Goal: Task Accomplishment & Management: Use online tool/utility

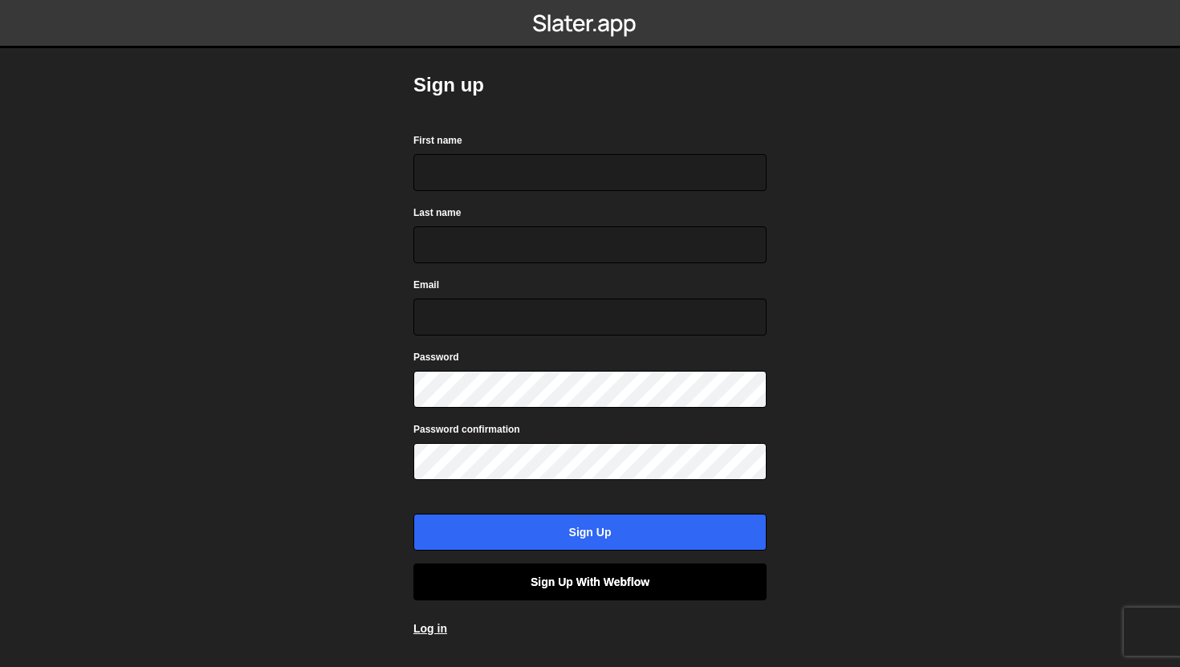
click at [591, 577] on link "Sign up with Webflow" at bounding box center [590, 582] width 353 height 37
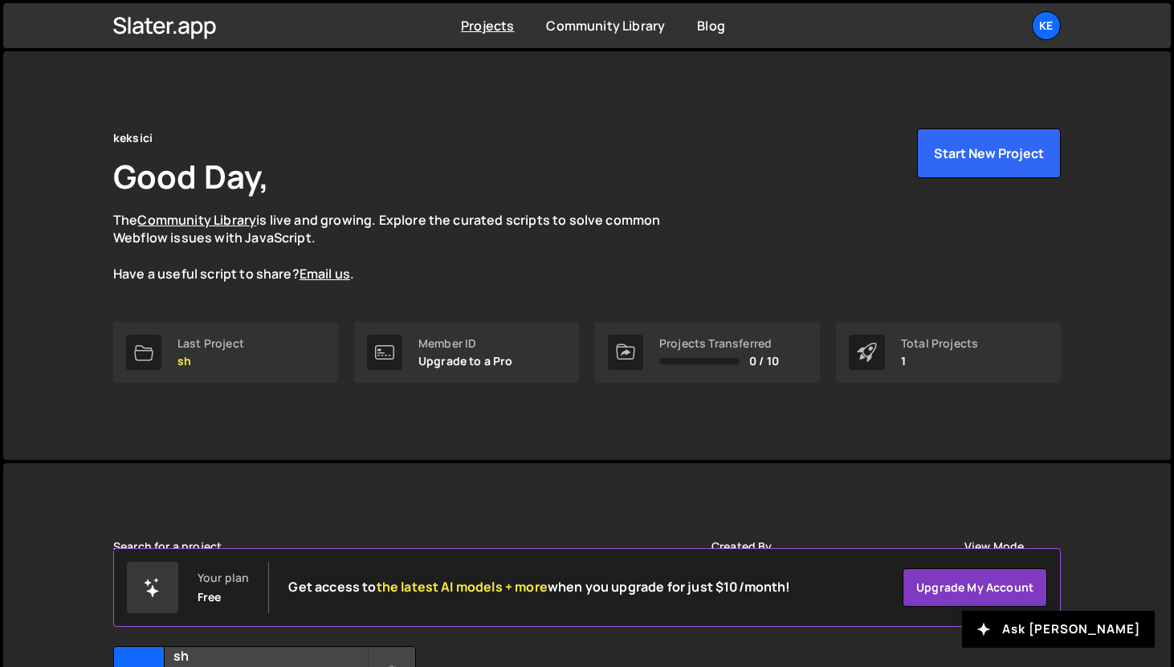
scroll to position [159, 0]
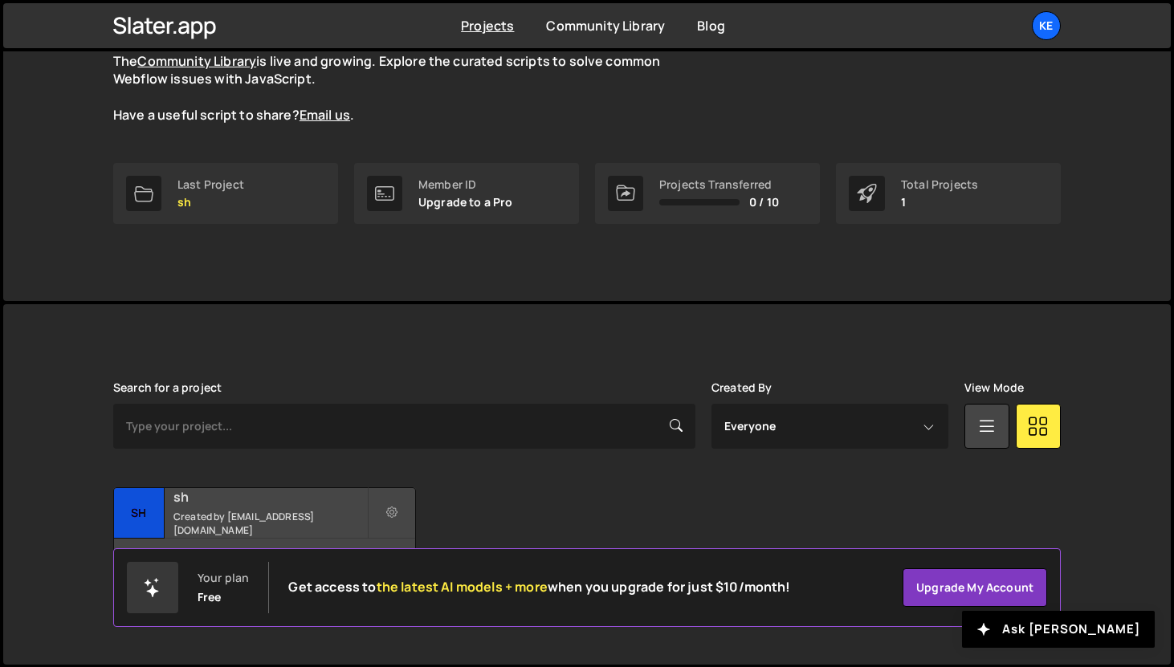
click at [342, 512] on div "sh Created by mladjokeks@gmail.com" at bounding box center [264, 513] width 301 height 50
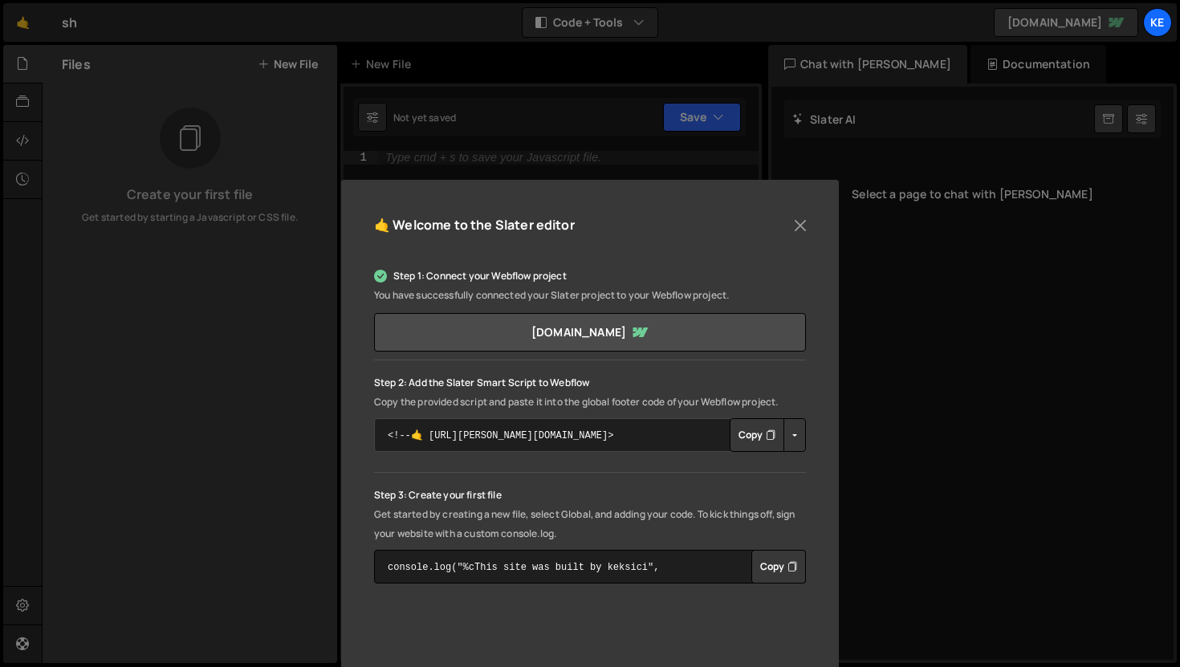
click at [585, 444] on textarea "<!--🤙 [URL][PERSON_NAME][DOMAIN_NAME]> <script>document.addEventListener("DOMCo…" at bounding box center [590, 435] width 432 height 34
click at [633, 495] on p "Step 3: Create your first file" at bounding box center [590, 495] width 432 height 19
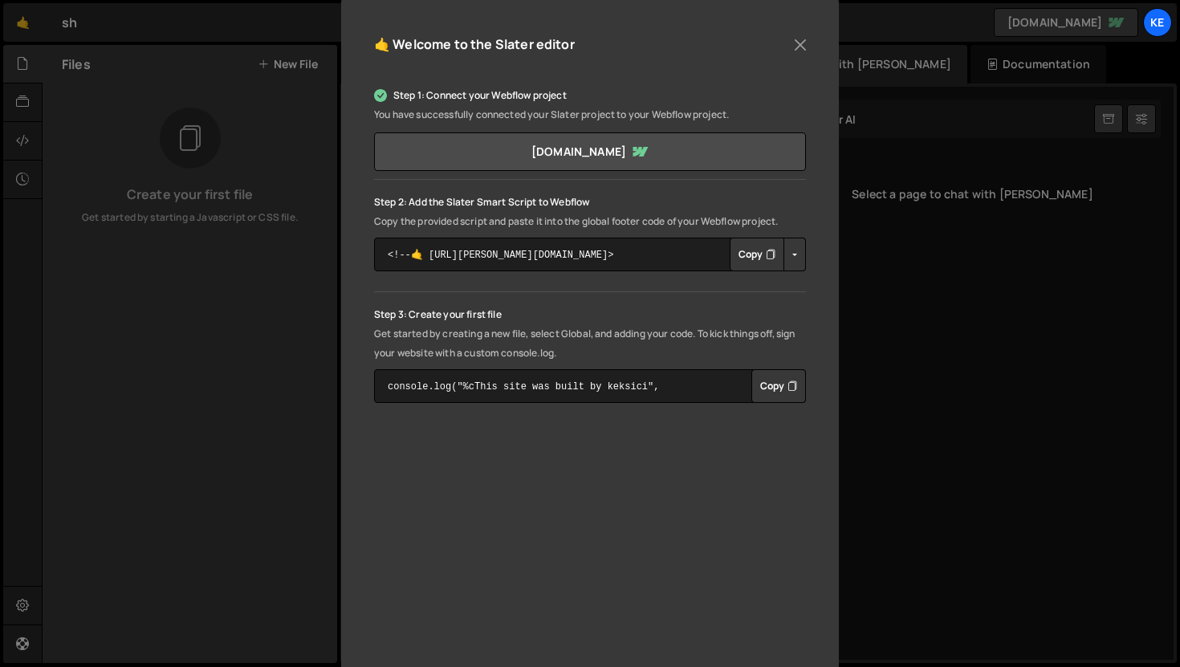
scroll to position [186, 0]
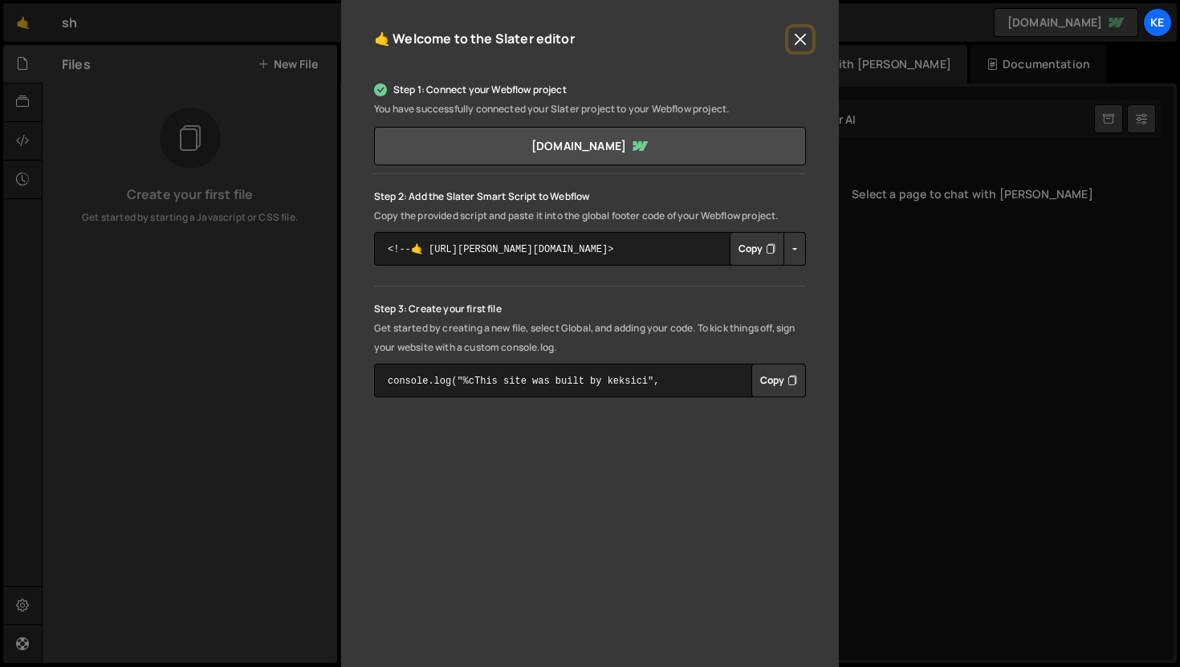
click at [793, 38] on button "Close" at bounding box center [801, 39] width 24 height 24
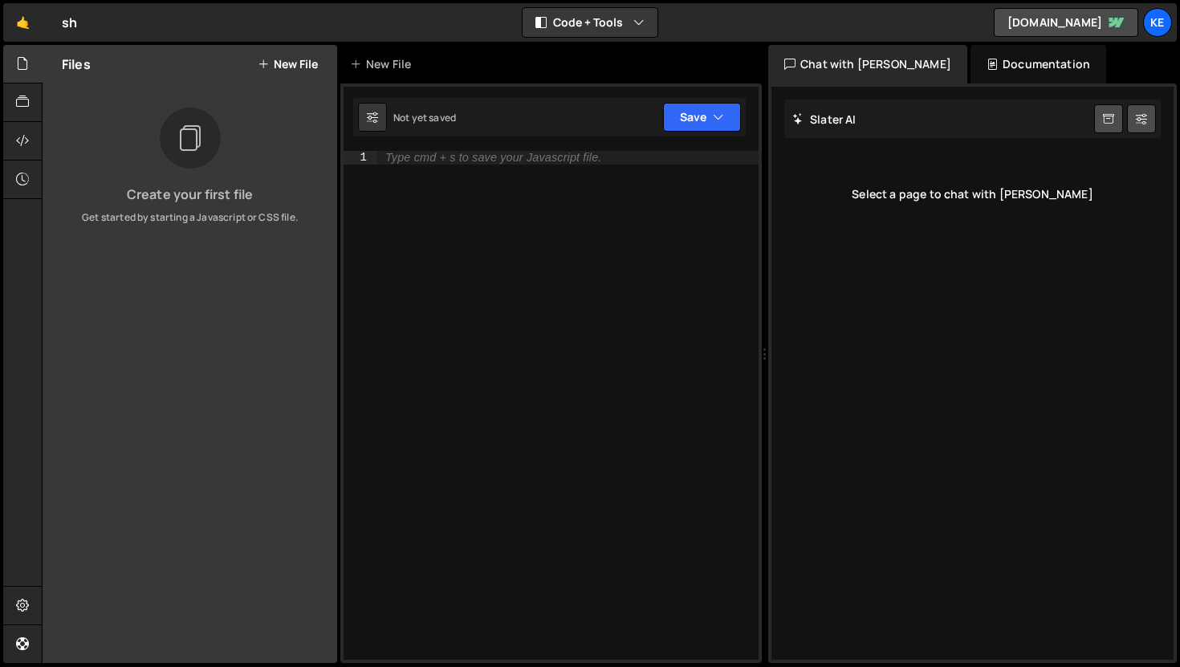
click at [536, 149] on div "1 Type cmd + s to save your Javascript file. הההההההההההההההההההההההההההההההההה…" at bounding box center [551, 374] width 422 height 580
click at [526, 160] on div "Type cmd + s to save your Javascript file." at bounding box center [493, 158] width 216 height 12
type textarea "<"
type textarea ">"
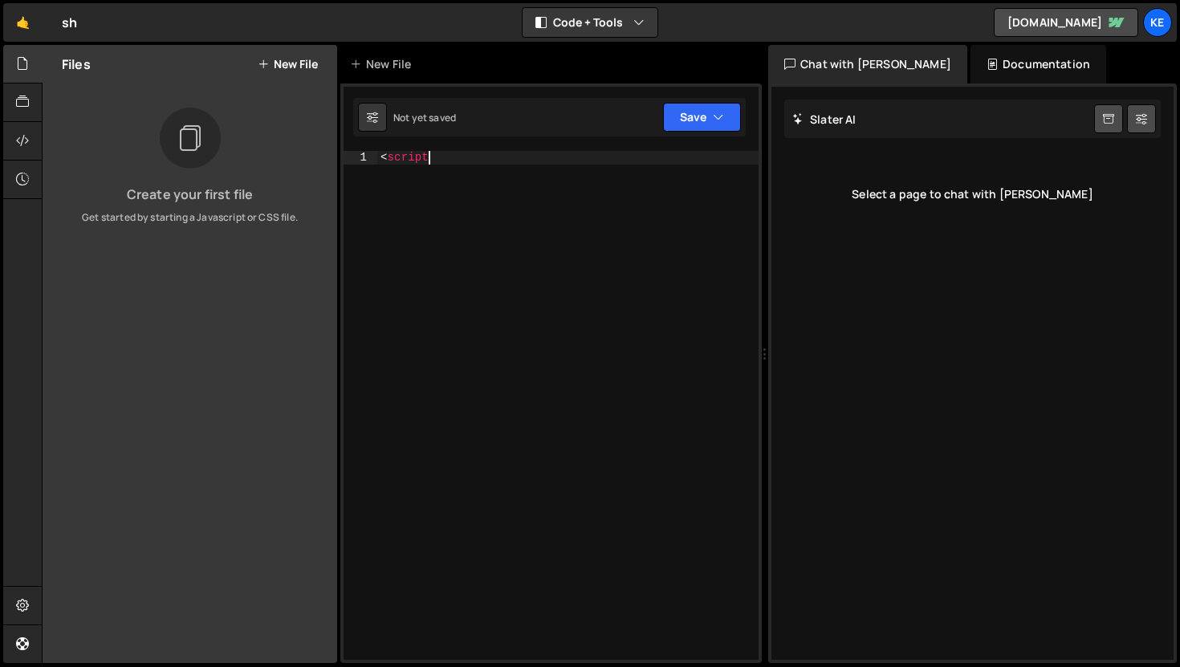
scroll to position [0, 0]
type textarea ">"
type textarea "<script>"
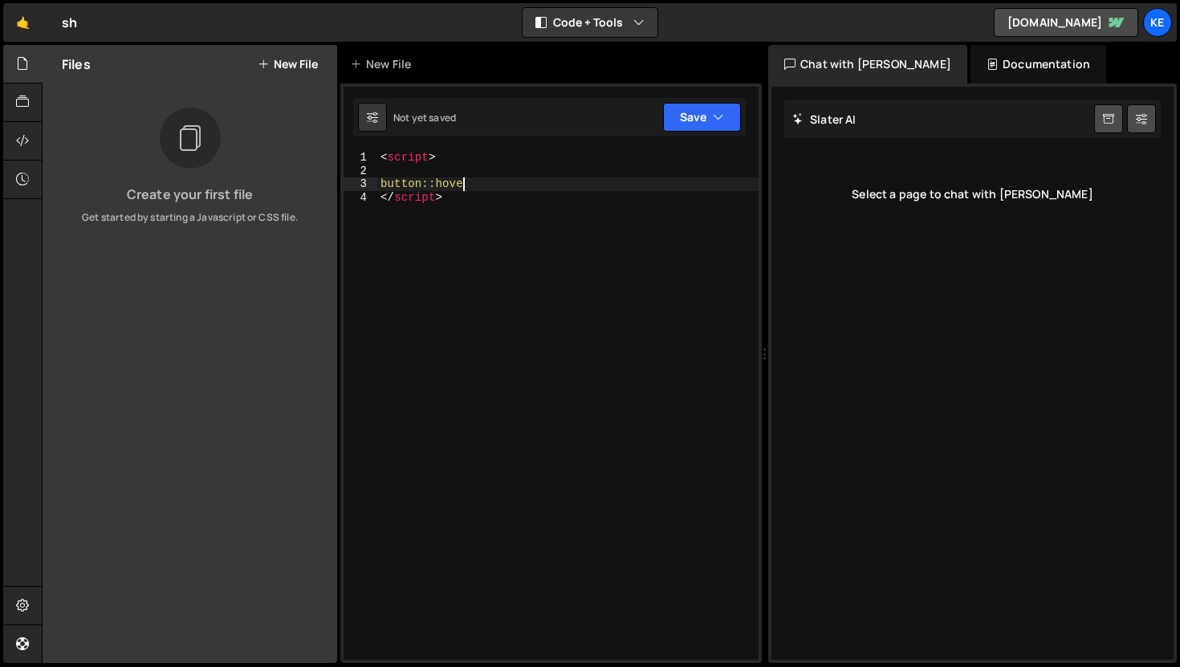
scroll to position [0, 5]
click at [567, 201] on div "< script > button::hover </ script >" at bounding box center [567, 419] width 381 height 536
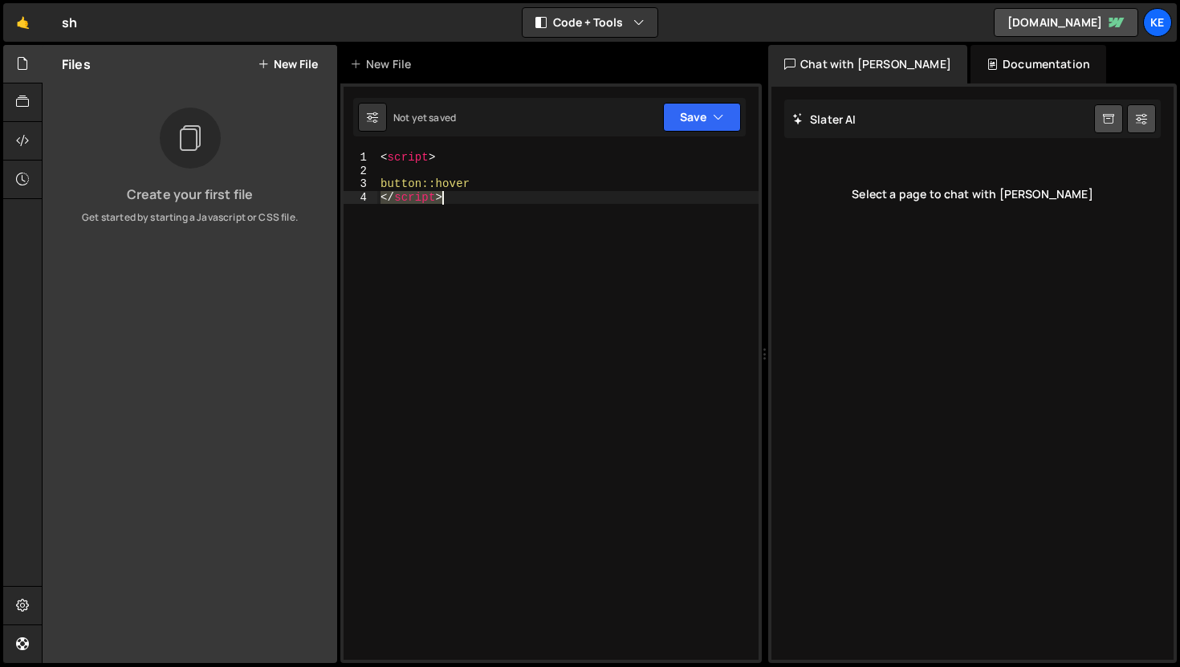
click at [567, 201] on div "< script > button::hover </ script >" at bounding box center [567, 419] width 381 height 536
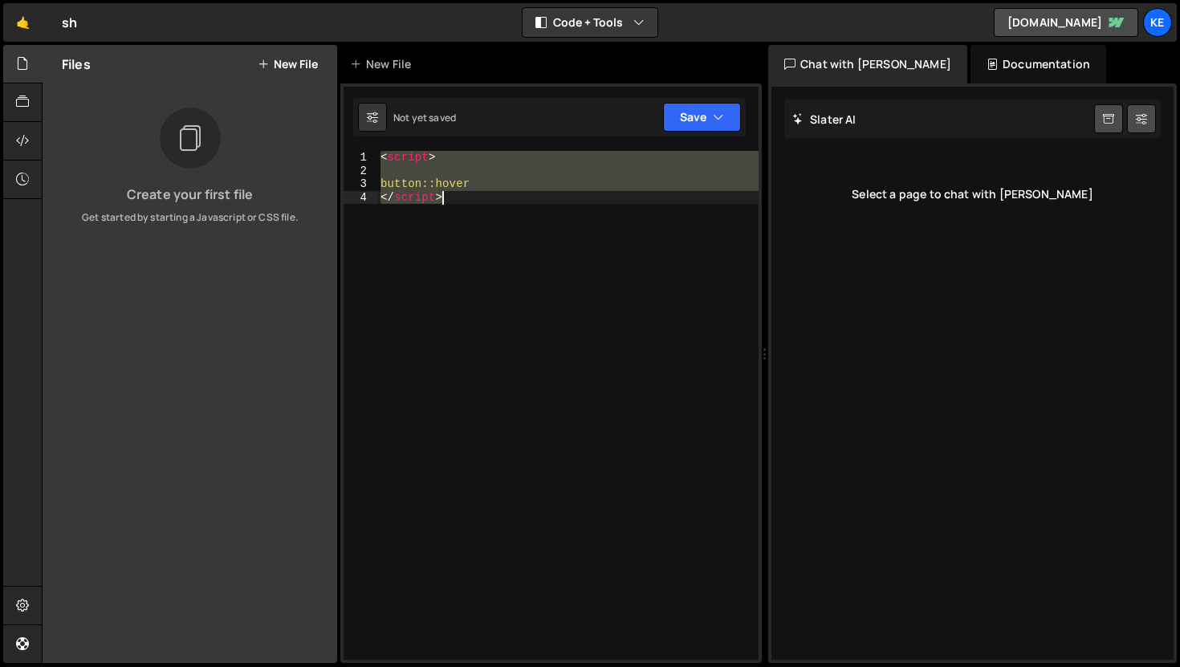
click at [567, 201] on div "< script > button::hover </ script >" at bounding box center [567, 419] width 381 height 536
type textarea "button::hover </script>"
click at [1028, 193] on div "Select a page to chat with [PERSON_NAME]" at bounding box center [972, 194] width 377 height 64
click at [1115, 123] on link at bounding box center [1108, 118] width 29 height 29
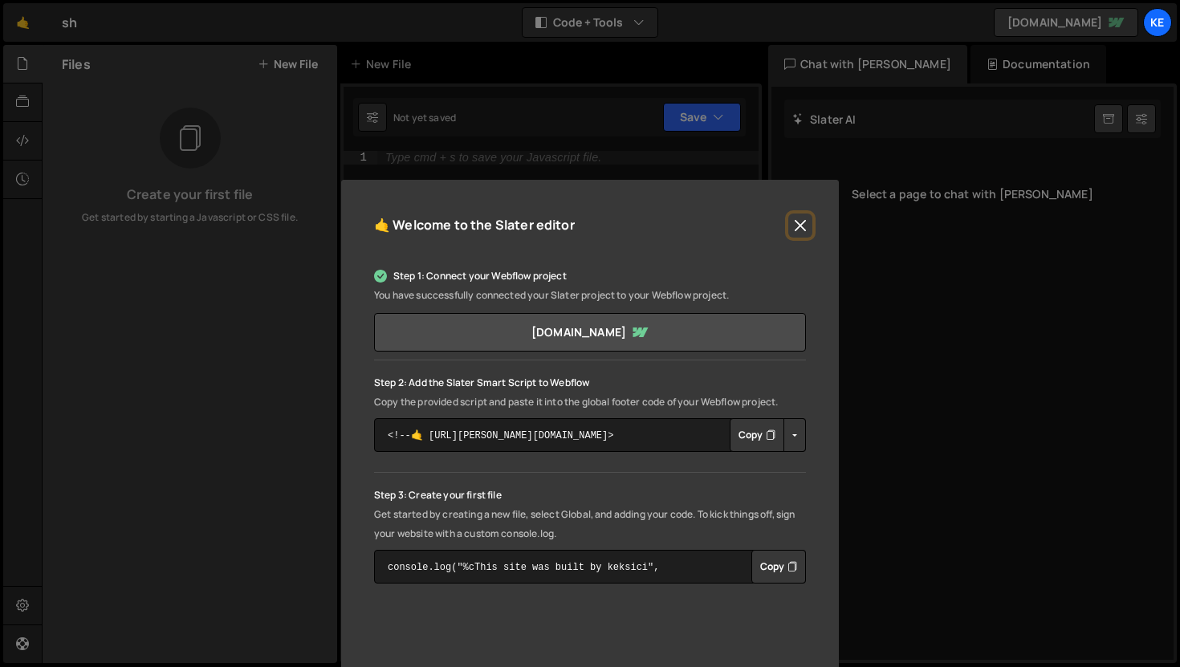
click at [802, 222] on button "Close" at bounding box center [801, 226] width 24 height 24
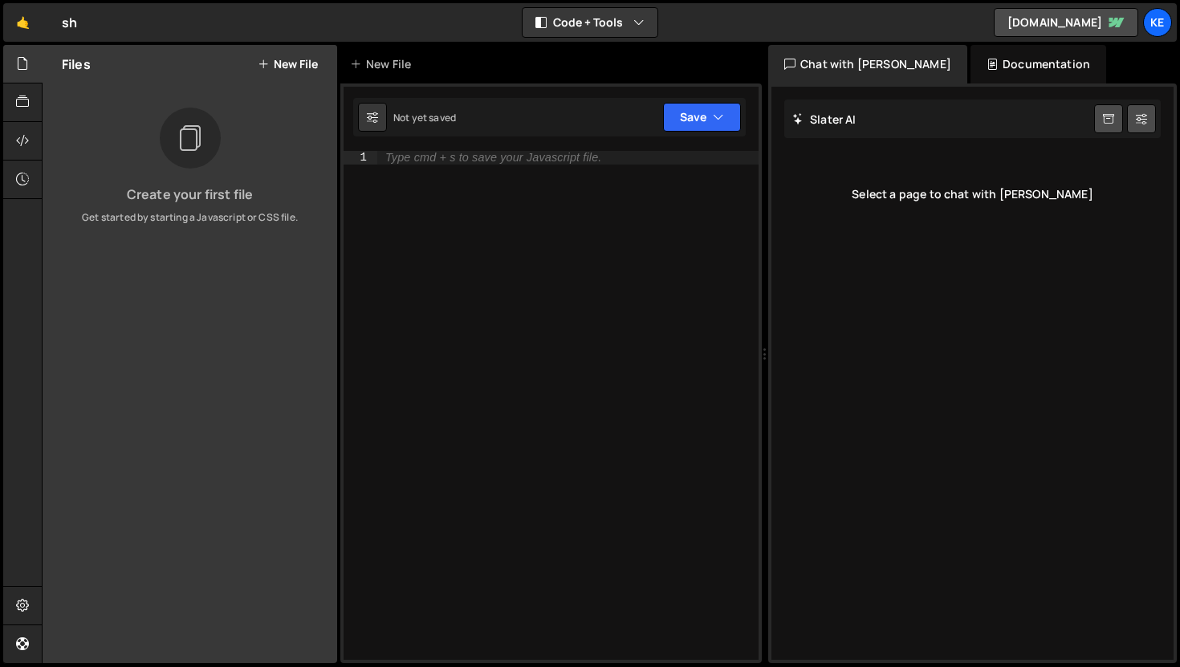
click at [290, 59] on button "New File" at bounding box center [288, 64] width 60 height 13
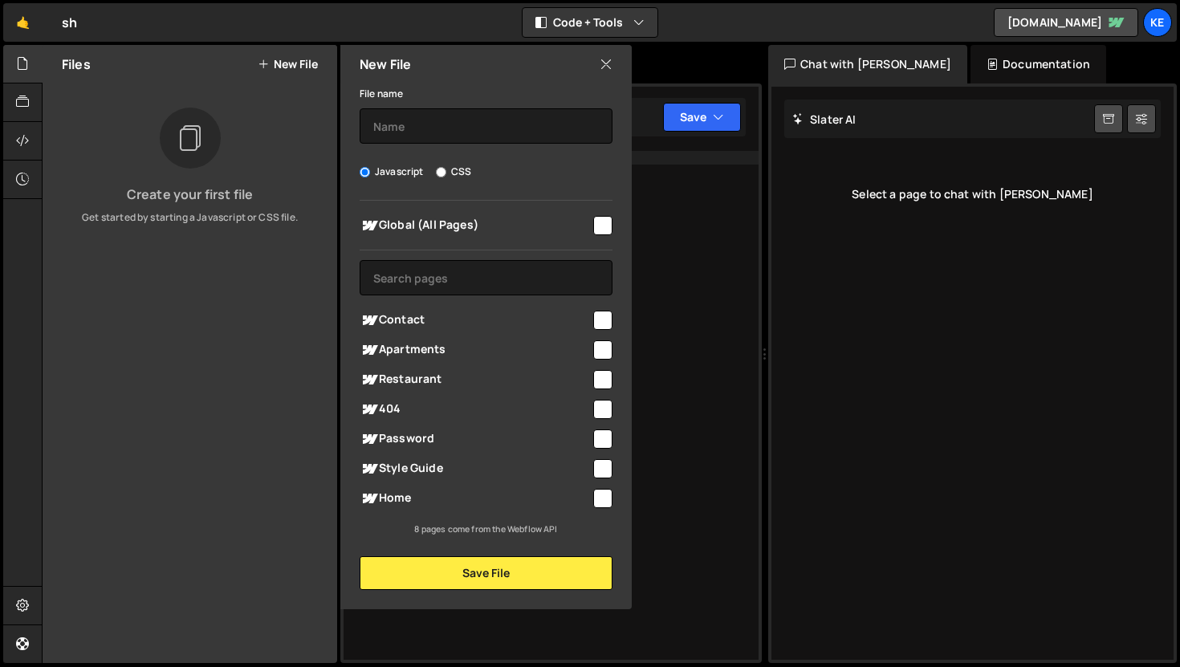
click at [597, 231] on input "checkbox" at bounding box center [602, 225] width 19 height 19
click at [546, 585] on button "Save File" at bounding box center [486, 573] width 253 height 34
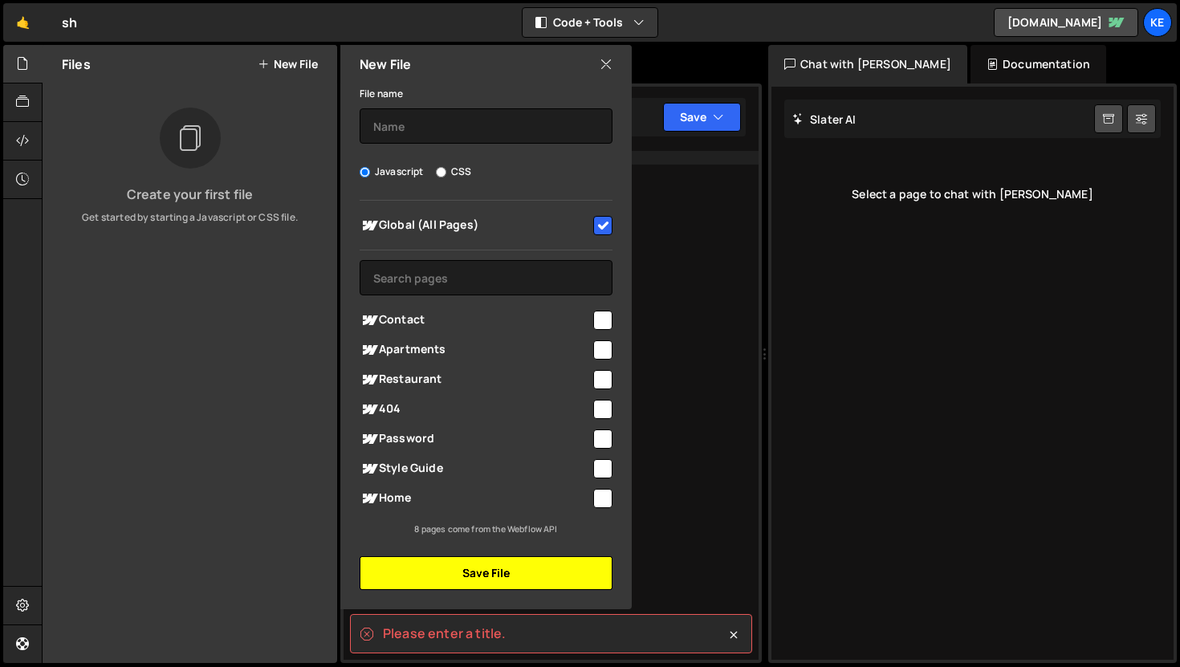
click at [546, 570] on button "Save File" at bounding box center [486, 573] width 253 height 34
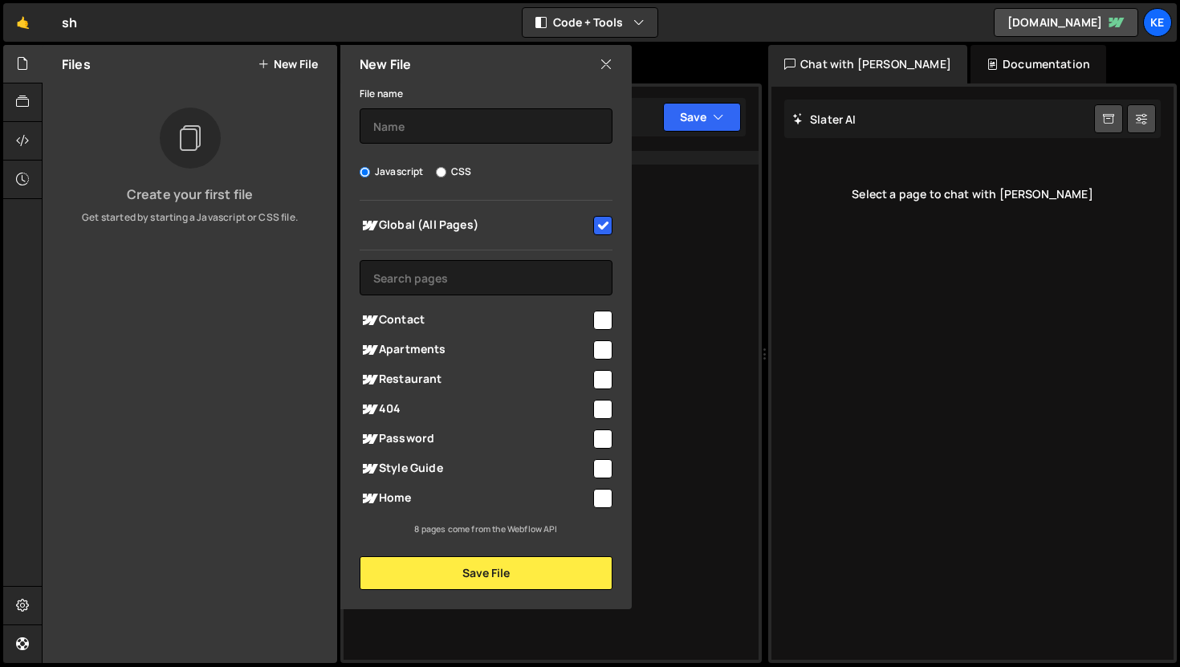
click at [598, 221] on input "checkbox" at bounding box center [602, 225] width 19 height 19
checkbox input "true"
click at [442, 123] on input "text" at bounding box center [486, 125] width 253 height 35
type input "sh.js"
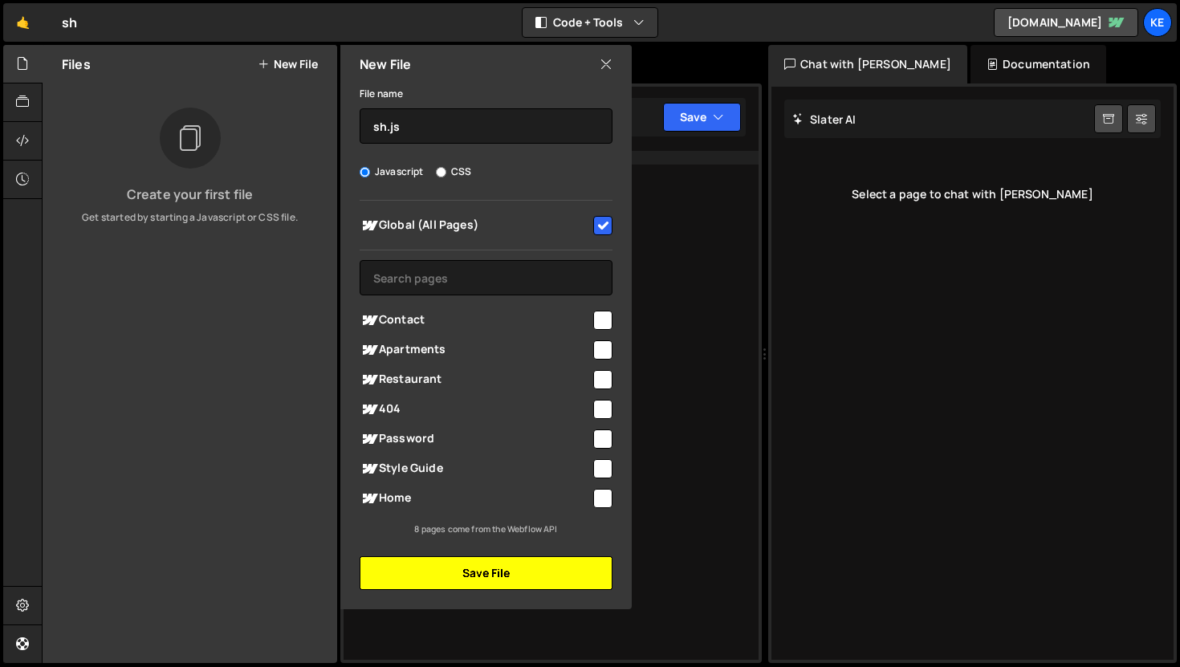
click at [491, 573] on button "Save File" at bounding box center [486, 573] width 253 height 34
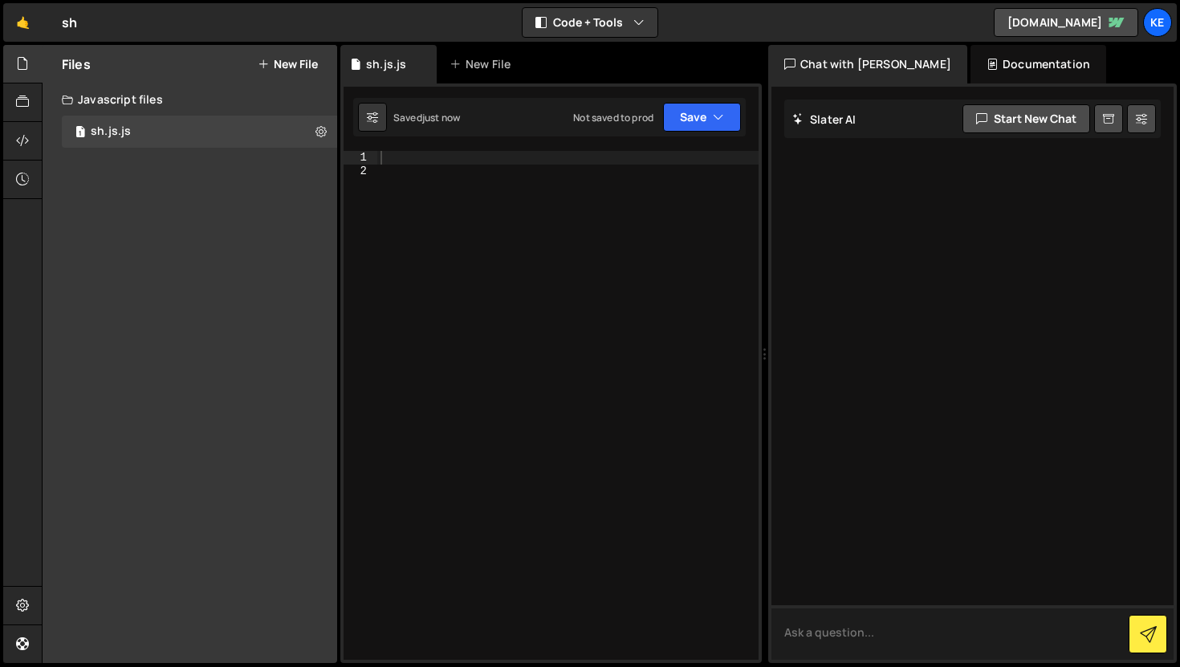
click at [899, 642] on textarea at bounding box center [973, 632] width 402 height 55
type textarea "i want my button on hover to change colour"
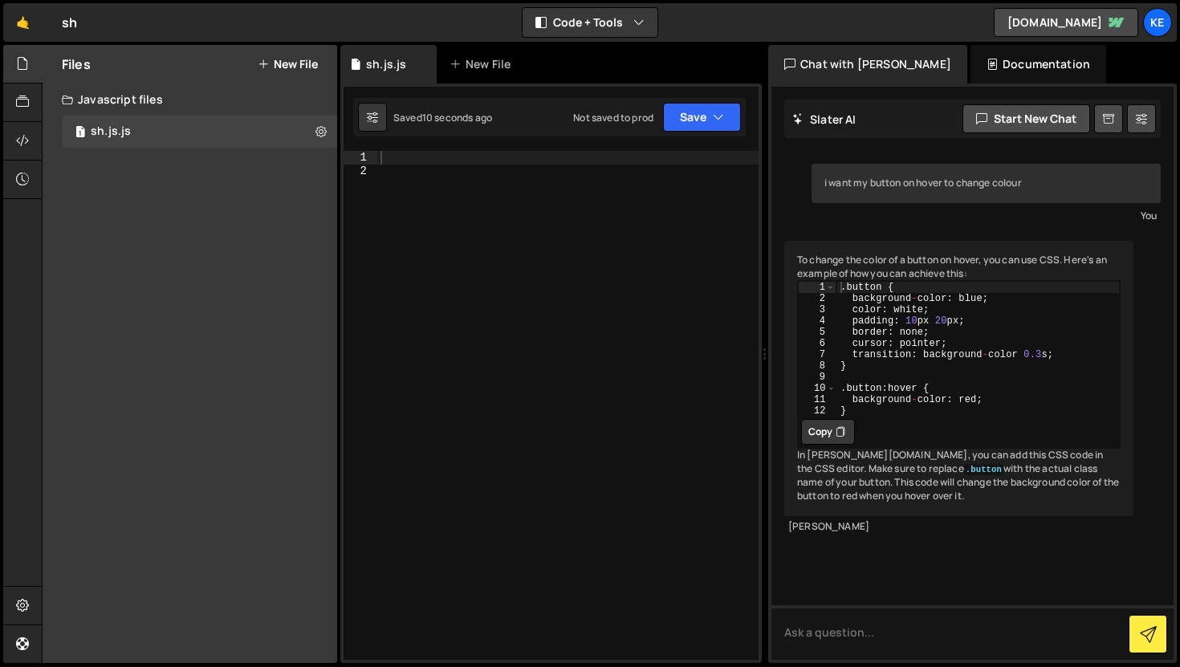
click at [835, 445] on button "Copy" at bounding box center [828, 432] width 54 height 26
click at [595, 213] on div at bounding box center [567, 419] width 381 height 536
paste textarea "}"
type textarea "}"
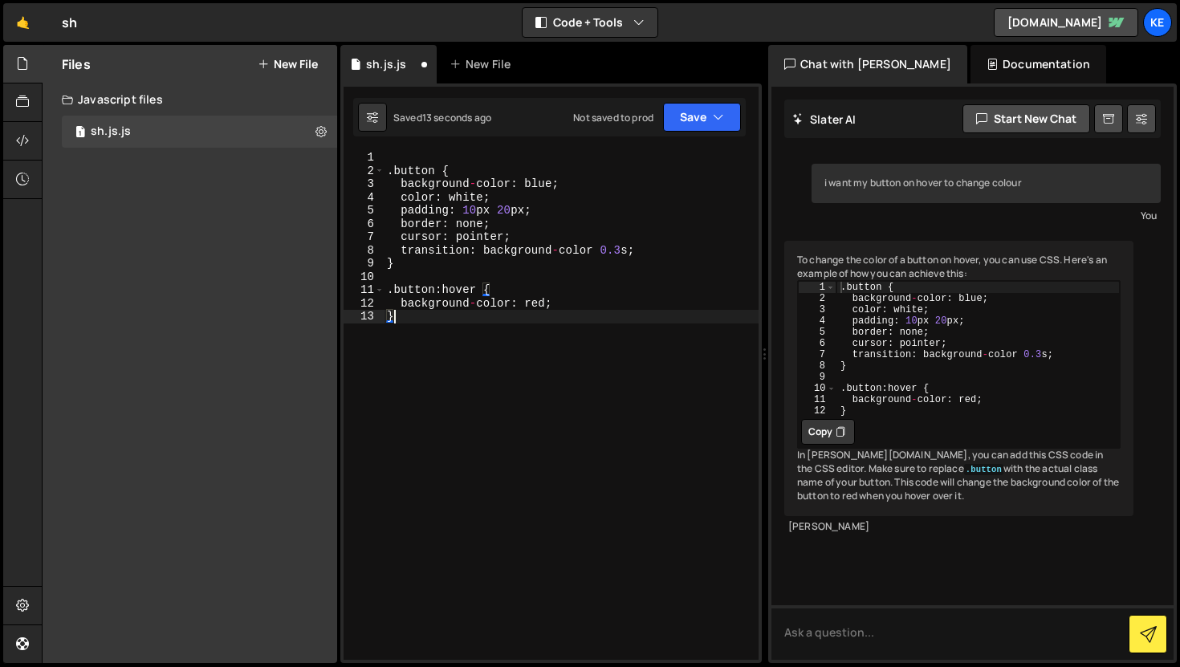
click at [482, 158] on div ". button { background - color : blue ; color : white ; padding : 10 px 20 px ; …" at bounding box center [571, 419] width 375 height 536
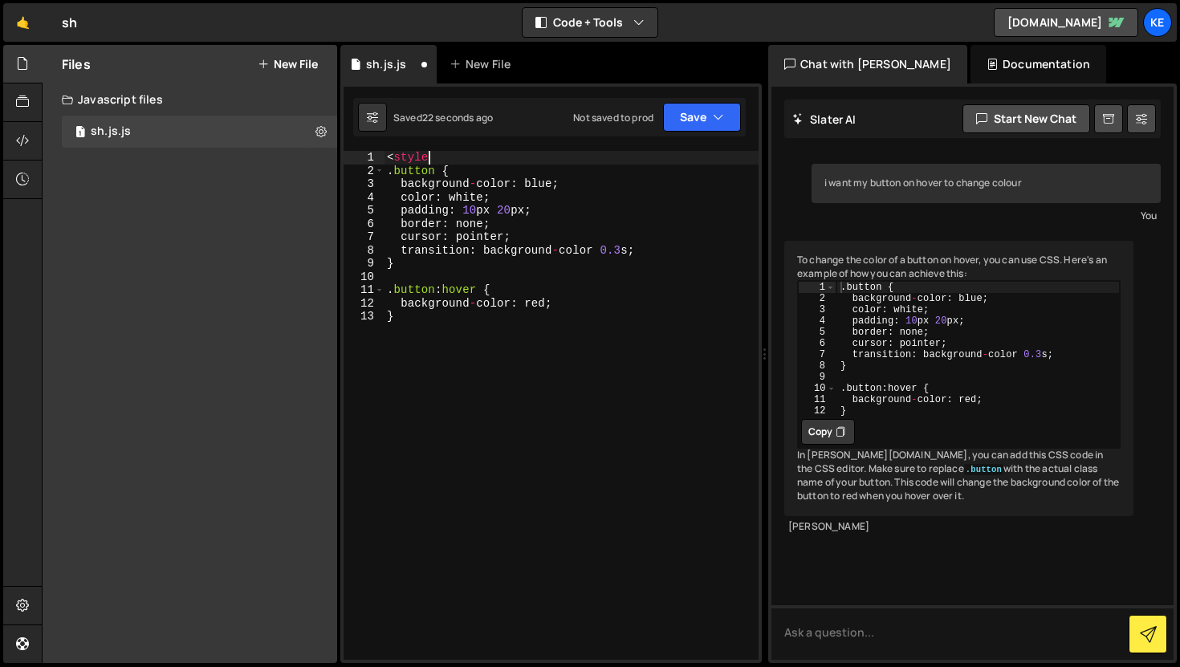
scroll to position [0, 2]
click at [447, 309] on div "< style > .button { background - color : blue ; color : white ; padding : 10 px…" at bounding box center [571, 419] width 375 height 536
click at [446, 320] on div "< style > .button { background - color : blue ; color : white ; padding : 10 px…" at bounding box center [571, 419] width 375 height 536
type textarea "}"
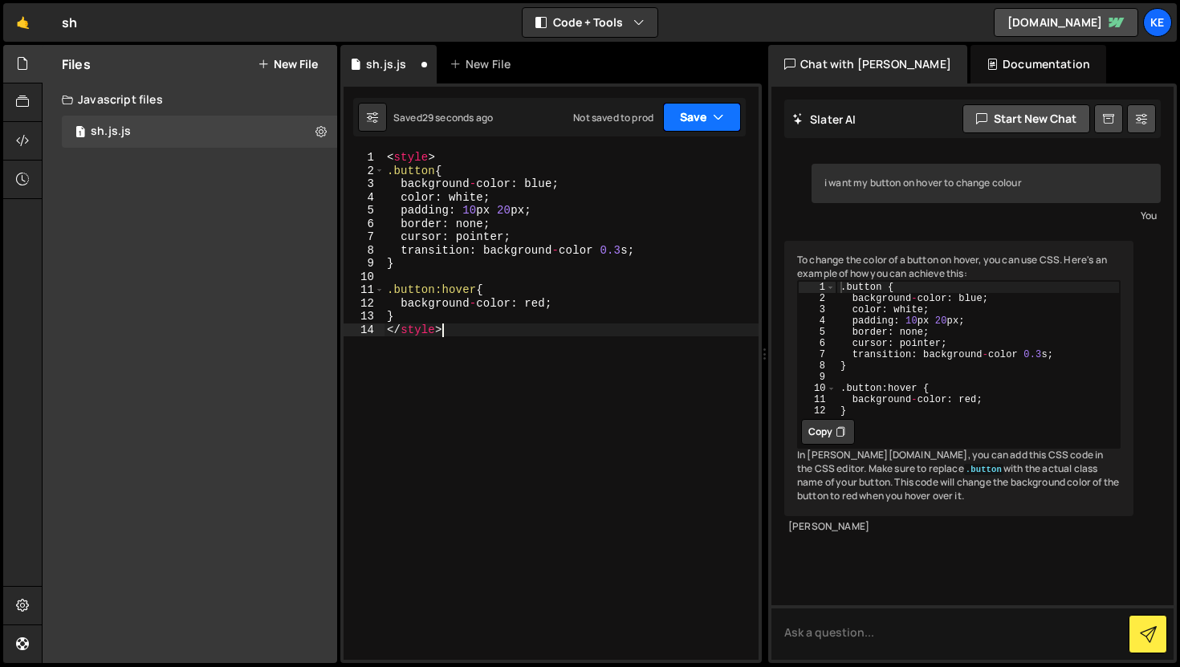
type textarea "</style>"
click at [706, 120] on button "Save" at bounding box center [702, 117] width 78 height 29
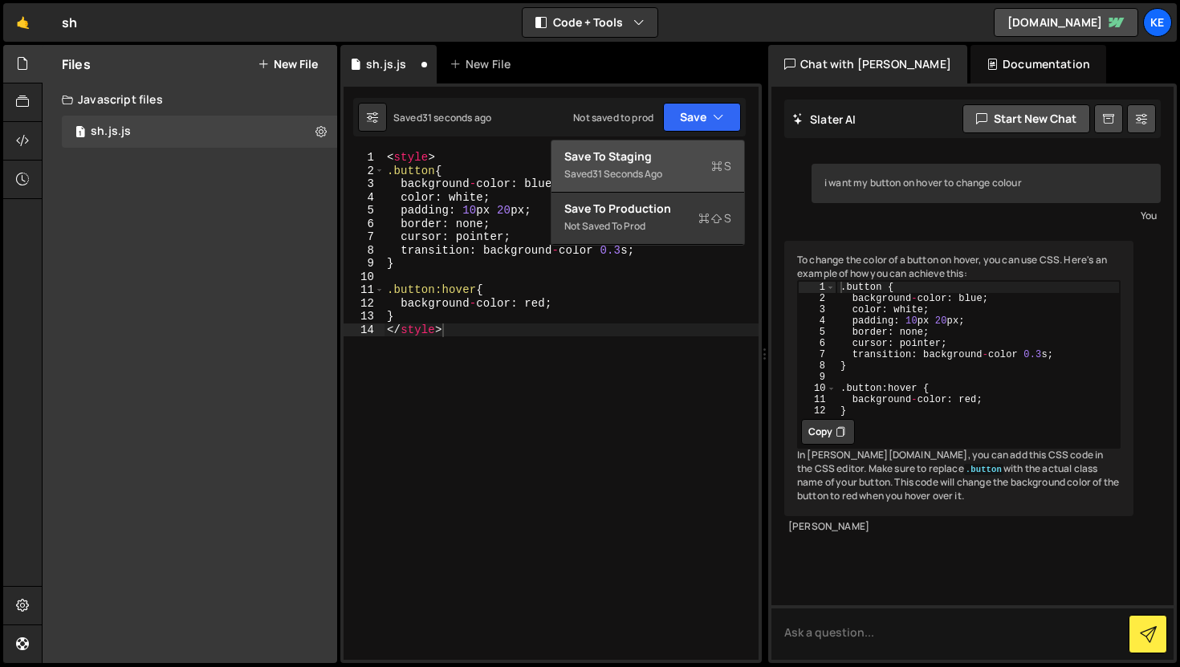
click at [683, 166] on div "Saved 31 seconds ago" at bounding box center [647, 174] width 167 height 19
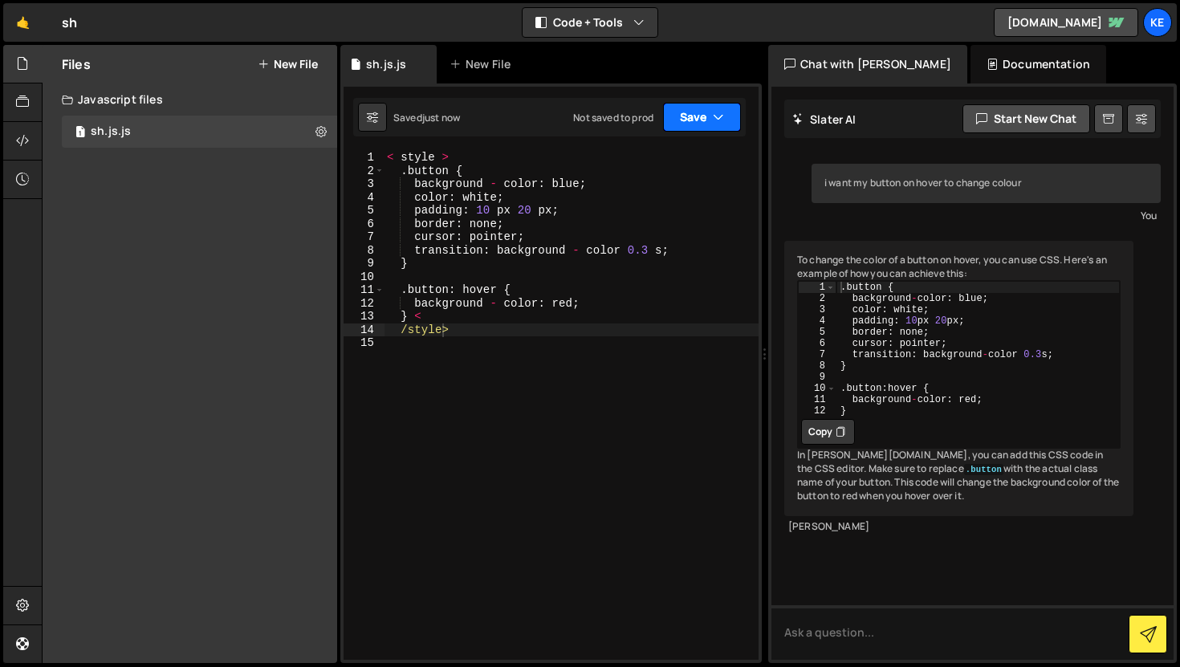
click at [692, 117] on button "Save" at bounding box center [702, 117] width 78 height 29
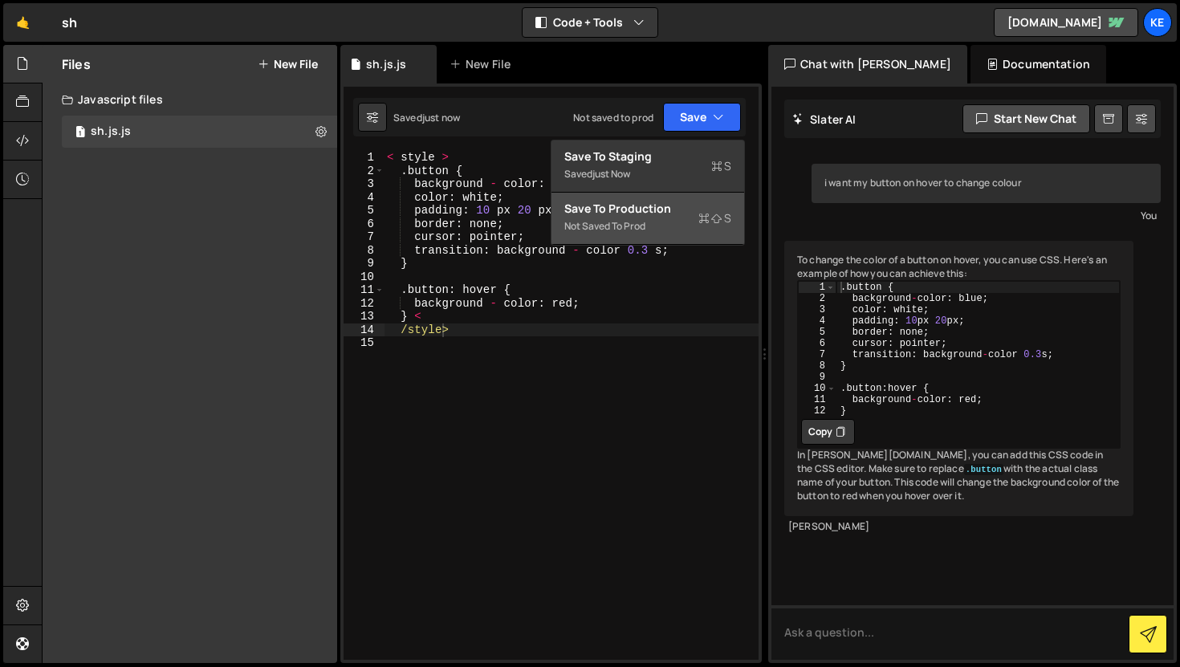
click at [675, 218] on div "Not saved to prod" at bounding box center [647, 226] width 167 height 19
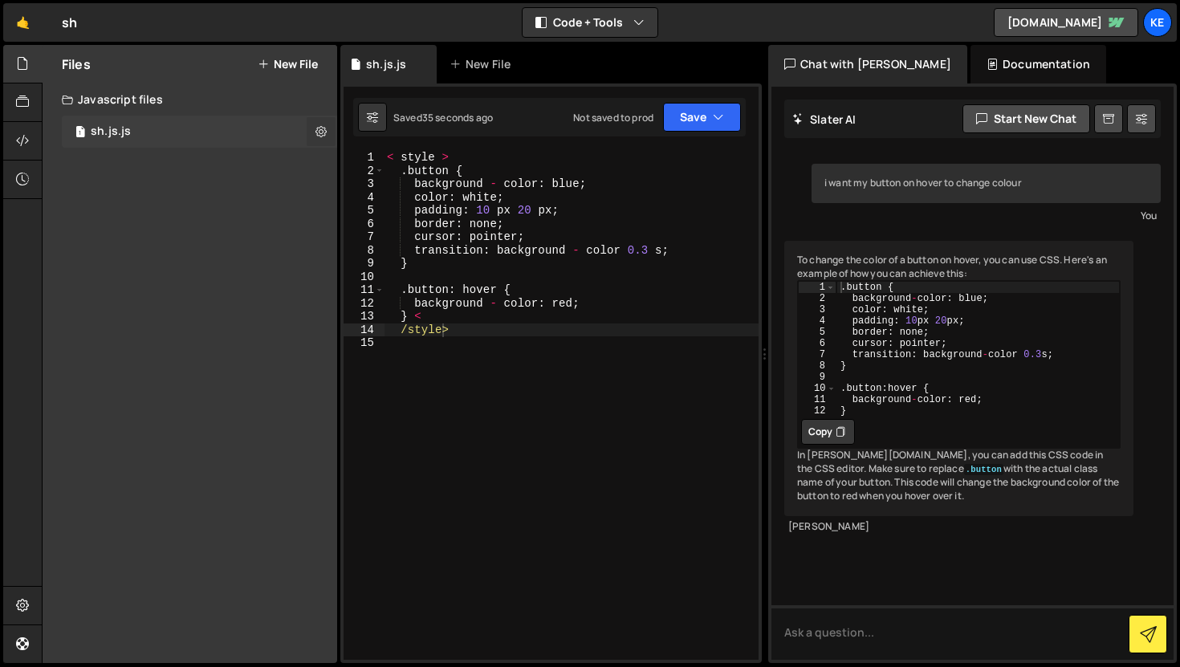
click at [319, 134] on icon at bounding box center [321, 131] width 11 height 15
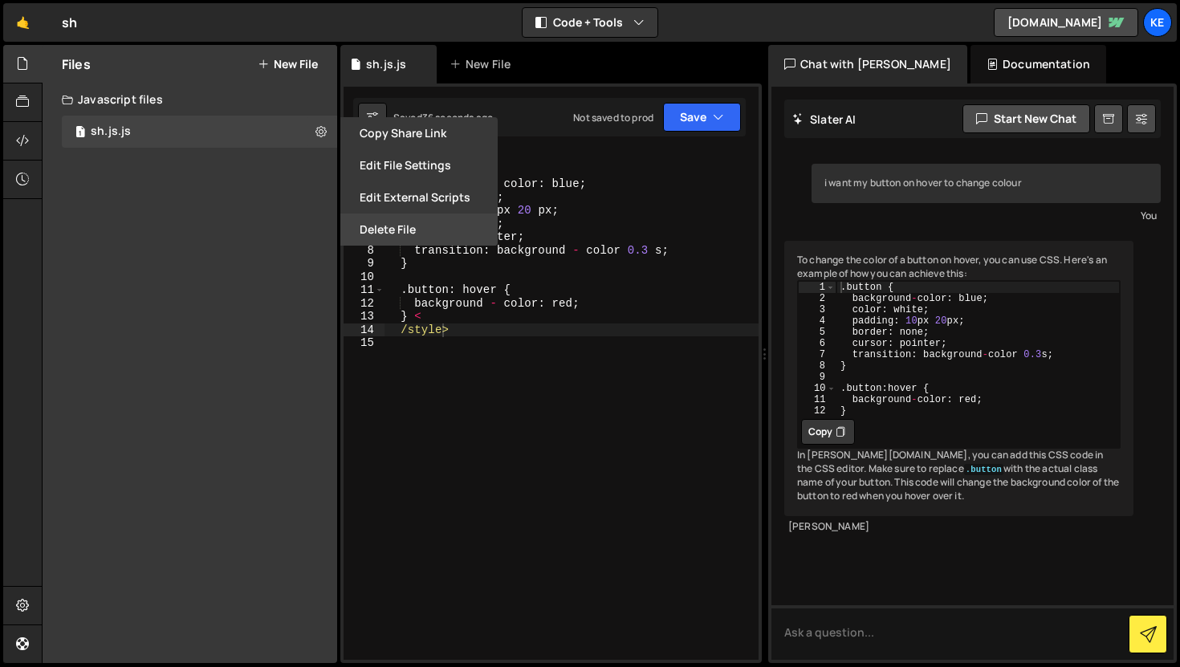
click at [394, 232] on button "Delete File" at bounding box center [418, 230] width 157 height 32
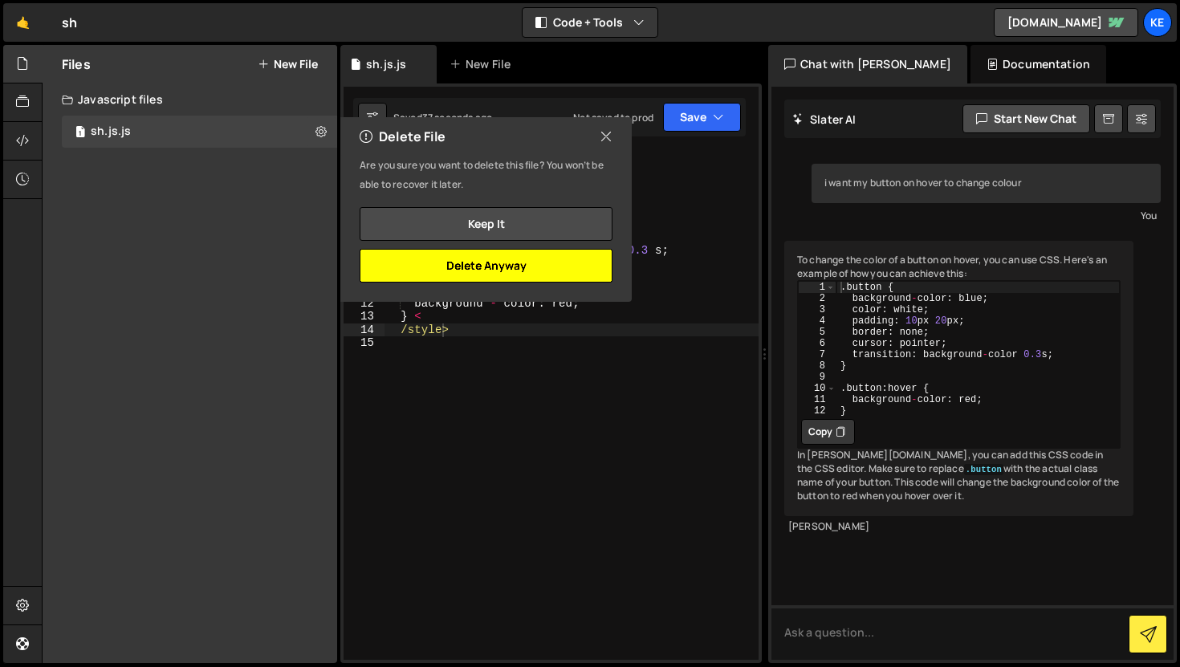
click at [469, 263] on button "Delete Anyway" at bounding box center [486, 266] width 253 height 34
